Goal: Information Seeking & Learning: Learn about a topic

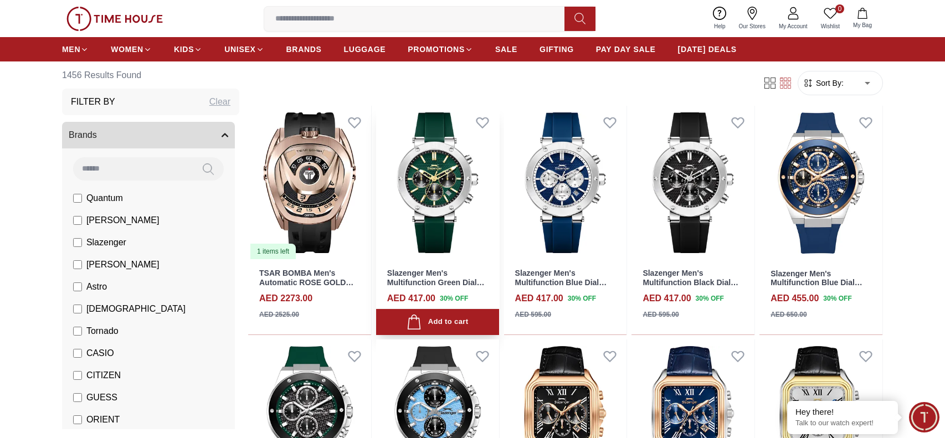
click at [459, 212] on img at bounding box center [437, 183] width 123 height 154
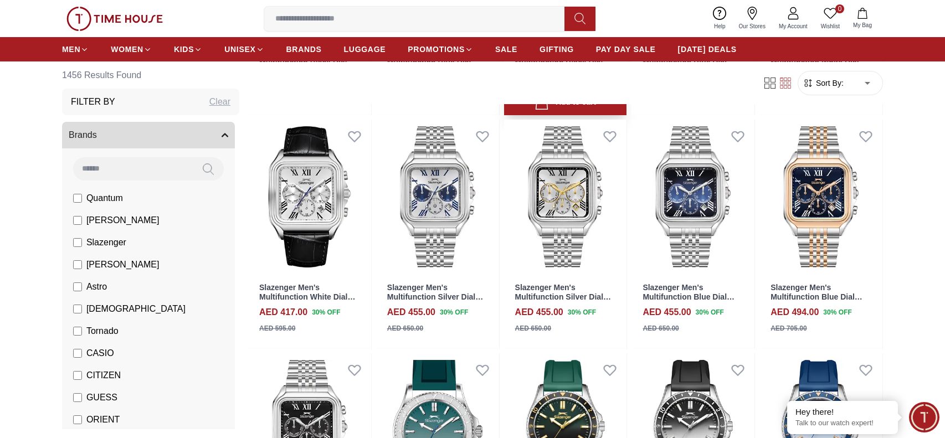
scroll to position [531, 0]
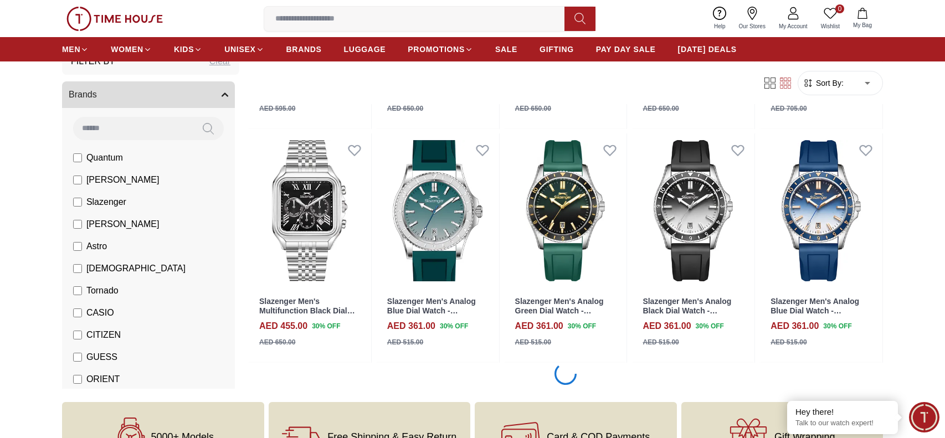
scroll to position [760, 0]
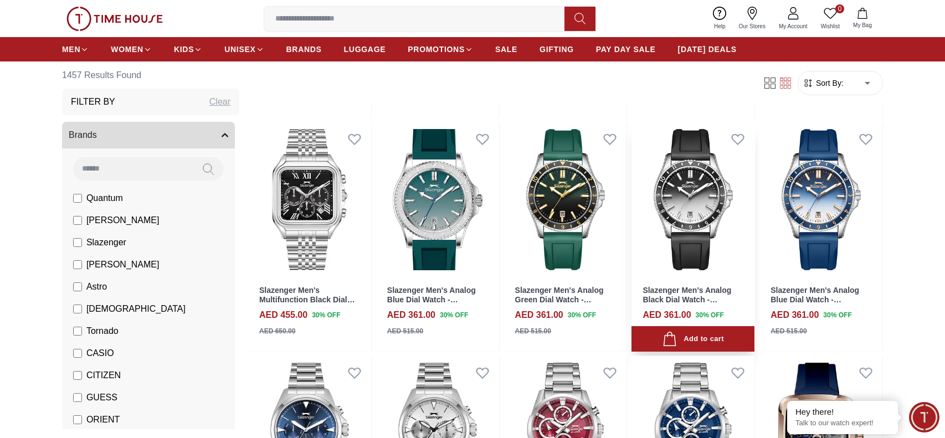
click at [711, 225] on img at bounding box center [692, 199] width 123 height 154
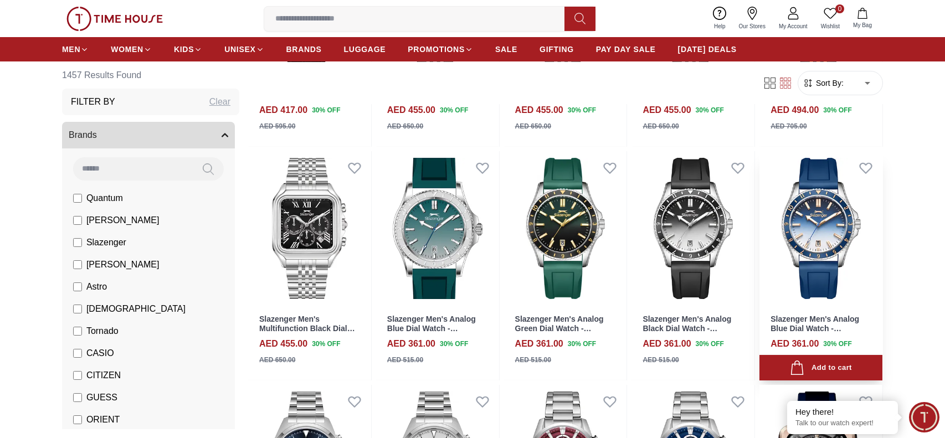
scroll to position [729, 0]
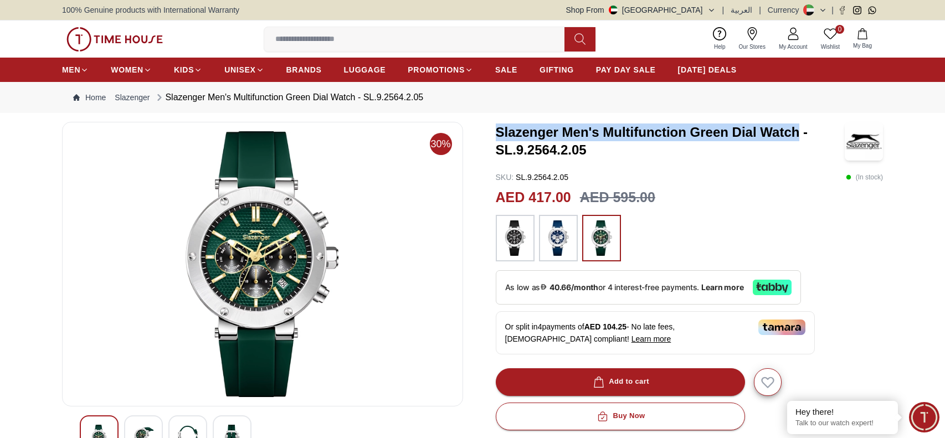
drag, startPoint x: 497, startPoint y: 130, endPoint x: 796, endPoint y: 135, distance: 298.6
click at [796, 135] on h3 "Slazenger Men's Multifunction Green Dial Watch - SL.9.2564.2.05" at bounding box center [670, 141] width 349 height 35
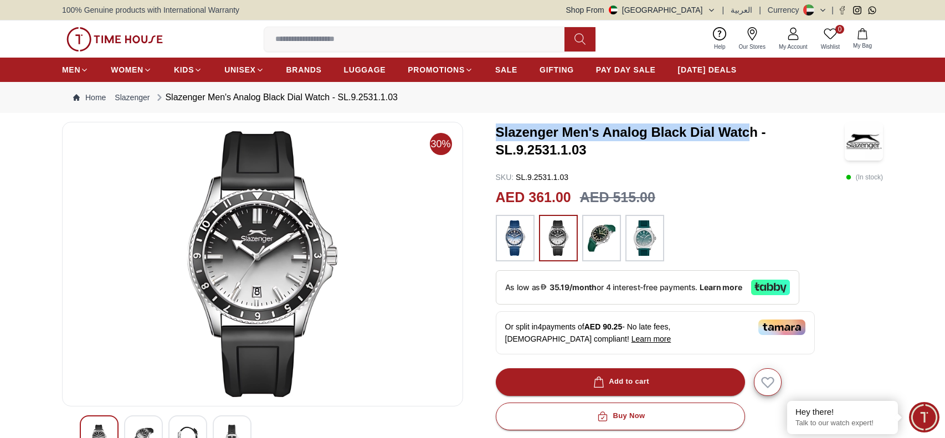
drag, startPoint x: 497, startPoint y: 130, endPoint x: 753, endPoint y: 129, distance: 255.9
click at [753, 129] on h3 "Slazenger Men's Analog Black Dial Watch - SL.9.2531.1.03" at bounding box center [670, 141] width 349 height 35
click at [604, 136] on h3 "Slazenger Men's Analog Black Dial Watch - SL.9.2531.1.03" at bounding box center [670, 141] width 349 height 35
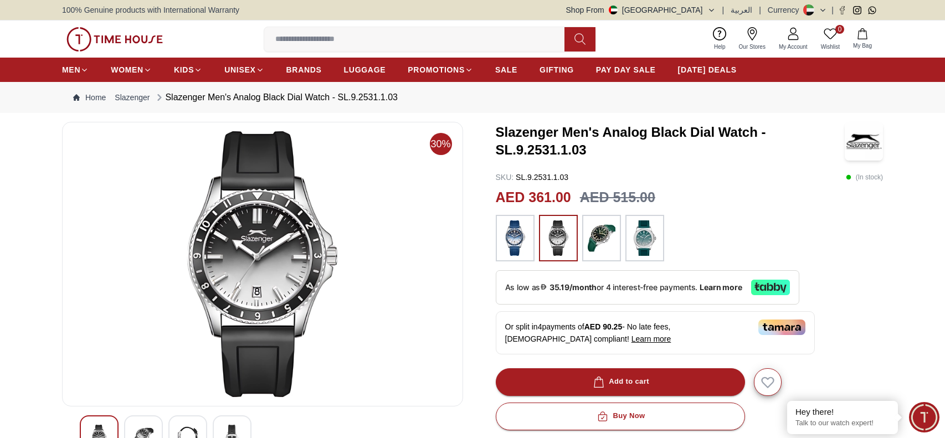
click at [604, 136] on h3 "Slazenger Men's Analog Black Dial Watch - SL.9.2531.1.03" at bounding box center [670, 141] width 349 height 35
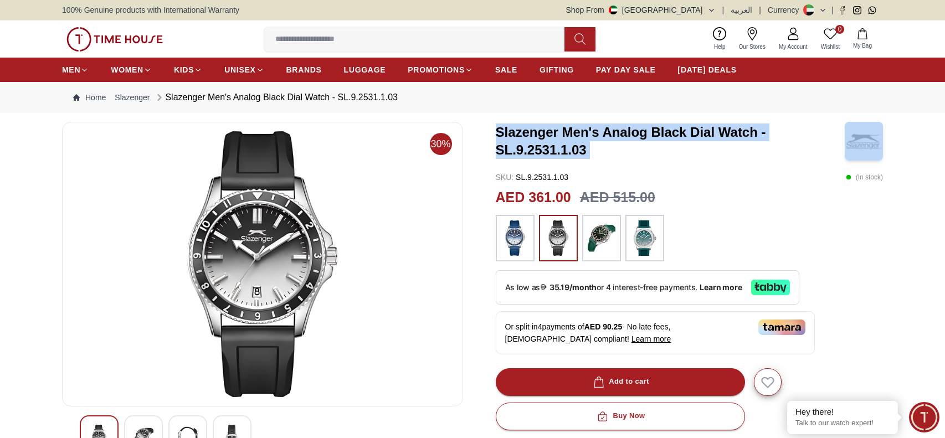
click at [578, 135] on h3 "Slazenger Men's Analog Black Dial Watch - SL.9.2531.1.03" at bounding box center [670, 141] width 349 height 35
drag, startPoint x: 495, startPoint y: 130, endPoint x: 760, endPoint y: 123, distance: 265.4
click at [760, 123] on div "30% Slazenger Men's Analog Black Dial Watch - SL.9.2531.1.03 SKU : SL.9.2531.1.…" at bounding box center [472, 397] width 821 height 551
copy h3 "Slazenger Men's Analog Black Dial Watch"
